Goal: Task Accomplishment & Management: Use online tool/utility

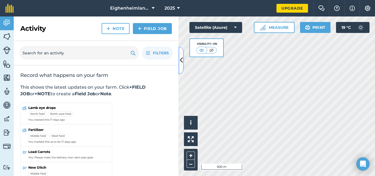
click at [181, 60] on icon at bounding box center [181, 61] width 3 height 10
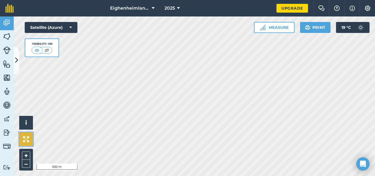
click at [24, 141] on img at bounding box center [26, 139] width 6 height 6
click at [26, 140] on img at bounding box center [26, 139] width 6 height 6
click at [27, 139] on img at bounding box center [26, 139] width 6 height 6
click at [15, 61] on icon at bounding box center [16, 61] width 3 height 10
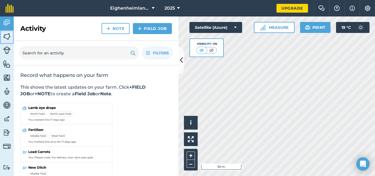
click at [7, 37] on img at bounding box center [7, 36] width 8 height 8
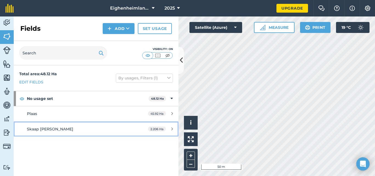
click at [172, 128] on icon at bounding box center [173, 129] width 2 height 4
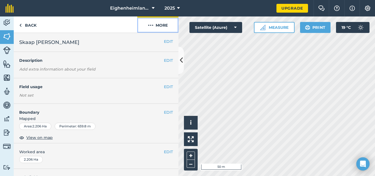
click at [156, 24] on button "More" at bounding box center [157, 24] width 41 height 16
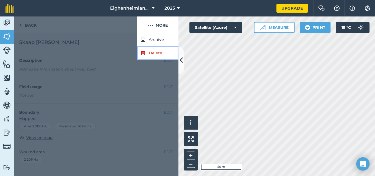
click at [146, 52] on link "Delete" at bounding box center [157, 52] width 41 height 13
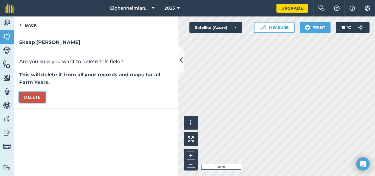
click at [38, 94] on button "Delete" at bounding box center [32, 97] width 26 height 11
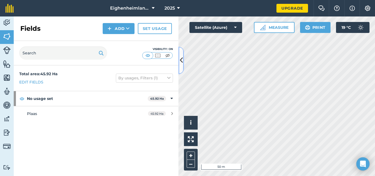
click at [180, 62] on icon at bounding box center [181, 61] width 3 height 10
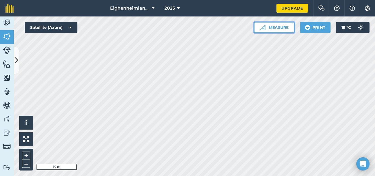
click at [274, 28] on button "Measure" at bounding box center [274, 27] width 41 height 11
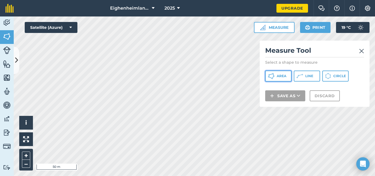
click at [273, 74] on icon at bounding box center [273, 73] width 1 height 1
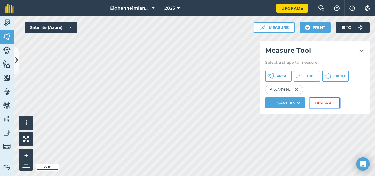
click at [323, 103] on button "Discard" at bounding box center [325, 103] width 30 height 11
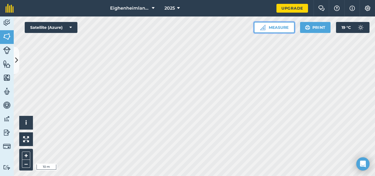
click at [275, 25] on button "Measure" at bounding box center [274, 27] width 41 height 11
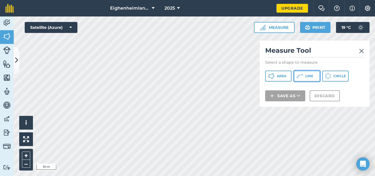
click at [306, 74] on span "Line" at bounding box center [310, 76] width 8 height 4
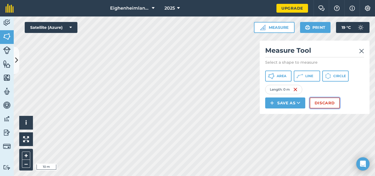
click at [324, 102] on button "Discard" at bounding box center [325, 103] width 30 height 11
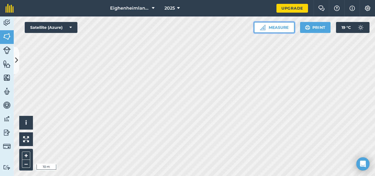
click at [266, 27] on button "Measure" at bounding box center [274, 27] width 41 height 11
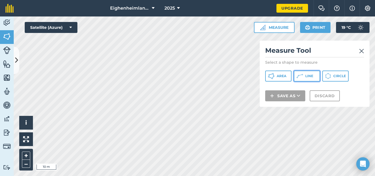
click at [305, 73] on button "Line" at bounding box center [307, 76] width 26 height 11
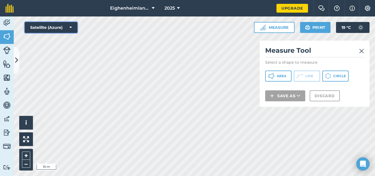
click at [70, 26] on icon at bounding box center [71, 27] width 2 height 5
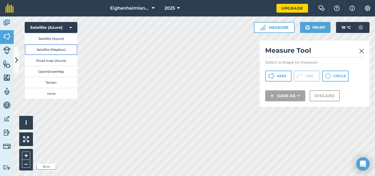
click at [59, 48] on button "Satellite (Mapbox)" at bounding box center [51, 49] width 53 height 11
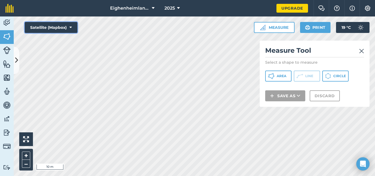
click at [71, 26] on icon at bounding box center [71, 27] width 2 height 5
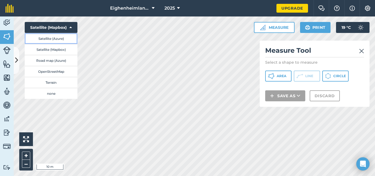
click at [59, 38] on button "Satellite (Azure)" at bounding box center [51, 38] width 53 height 11
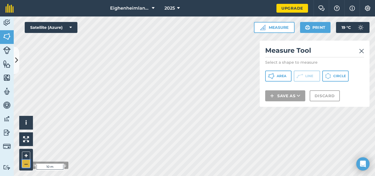
click at [25, 165] on button "–" at bounding box center [26, 164] width 8 height 8
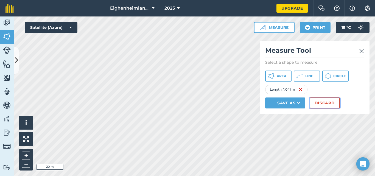
click at [325, 104] on button "Discard" at bounding box center [325, 103] width 30 height 11
